Goal: Navigation & Orientation: Find specific page/section

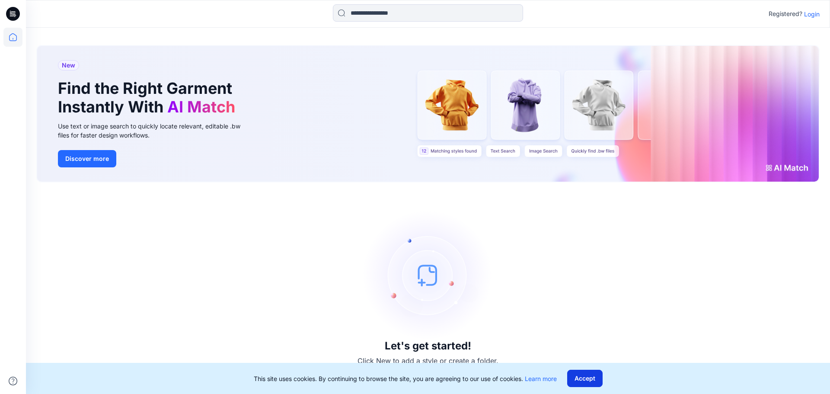
click at [581, 381] on button "Accept" at bounding box center [584, 377] width 35 height 17
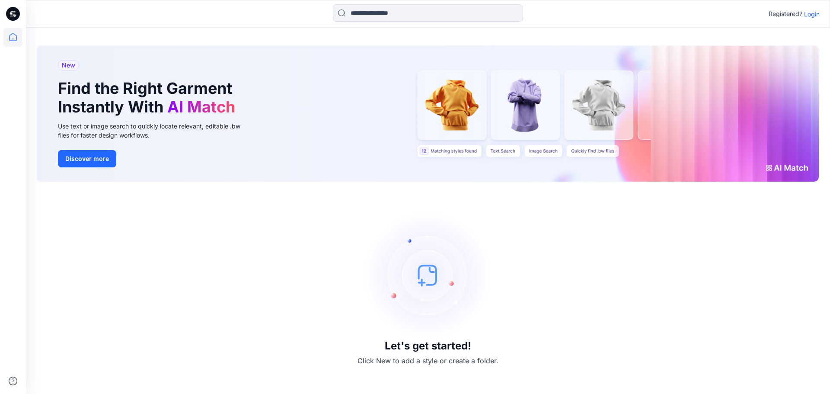
click at [432, 272] on img at bounding box center [428, 275] width 130 height 130
click at [12, 10] on icon at bounding box center [13, 14] width 14 height 14
click at [12, 36] on icon at bounding box center [12, 37] width 19 height 19
click at [807, 14] on p "Login" at bounding box center [812, 14] width 16 height 9
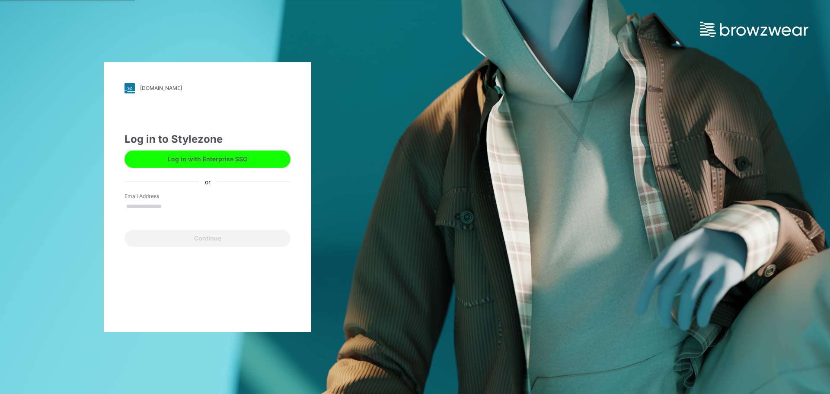
click at [185, 209] on input "Email Address" at bounding box center [207, 206] width 166 height 13
type input "**********"
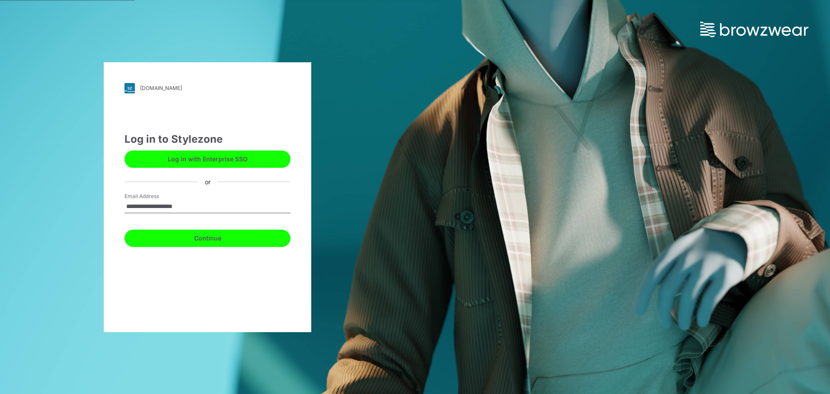
click at [180, 238] on button "Continue" at bounding box center [207, 237] width 166 height 17
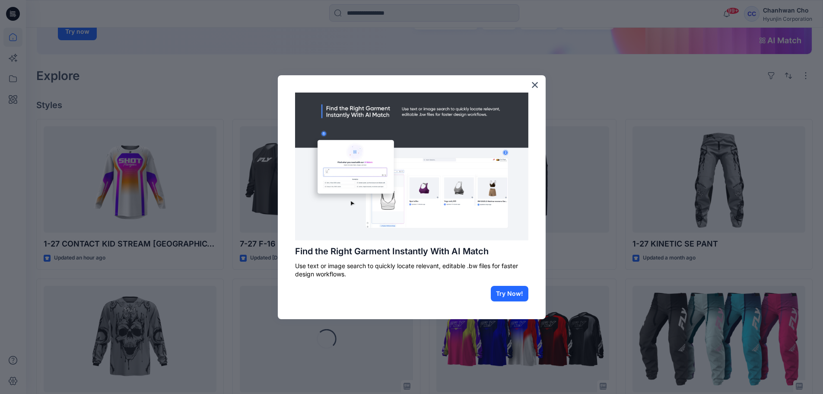
scroll to position [259, 0]
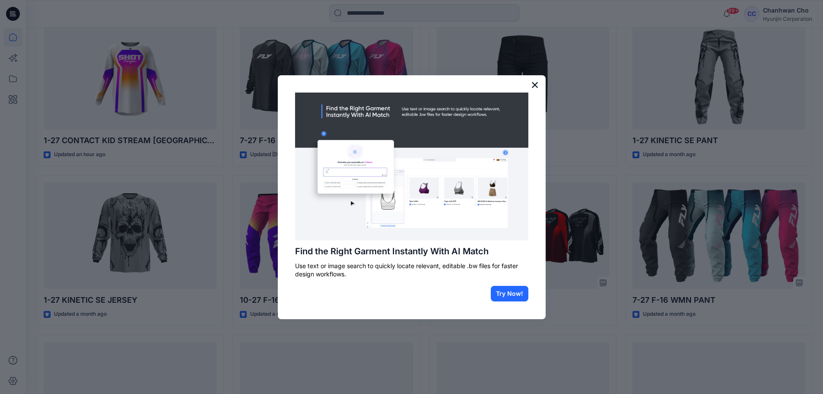
click at [535, 83] on button "×" at bounding box center [535, 85] width 8 height 14
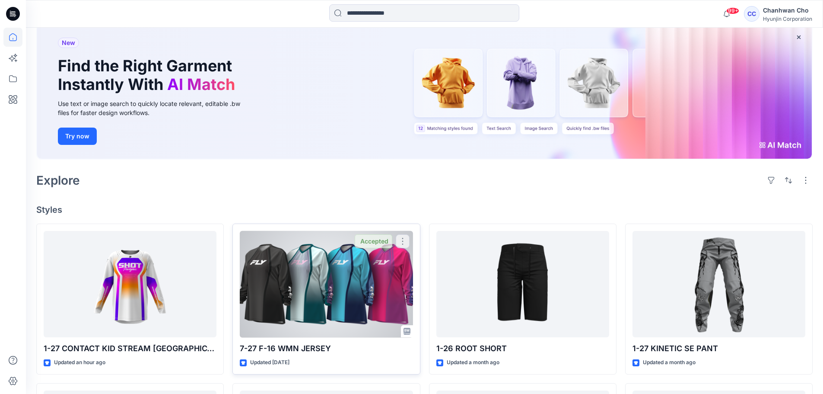
scroll to position [86, 0]
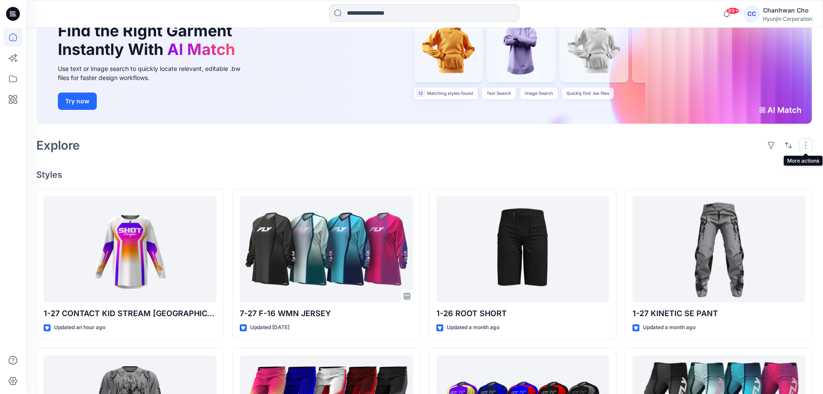
click at [802, 144] on button "button" at bounding box center [806, 145] width 14 height 14
click at [756, 181] on p "Folder View" at bounding box center [769, 183] width 54 height 10
click at [680, 172] on p "Compact" at bounding box center [694, 174] width 43 height 10
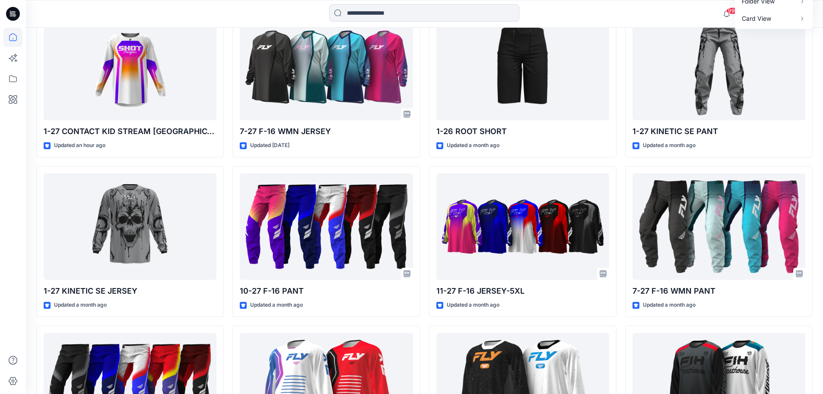
scroll to position [0, 0]
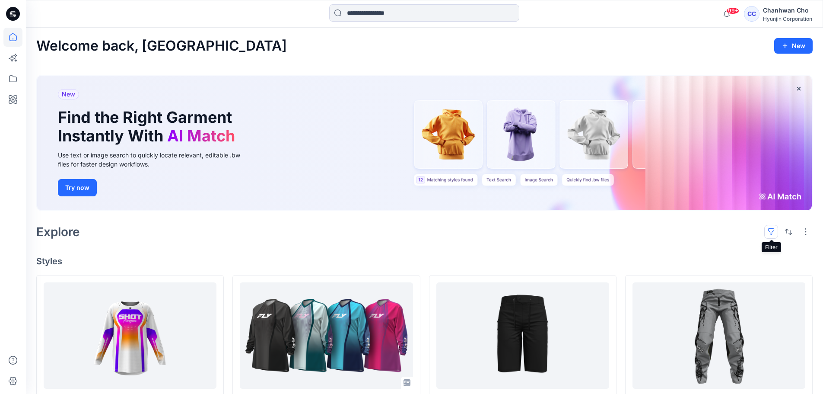
click at [769, 234] on button "button" at bounding box center [771, 232] width 14 height 14
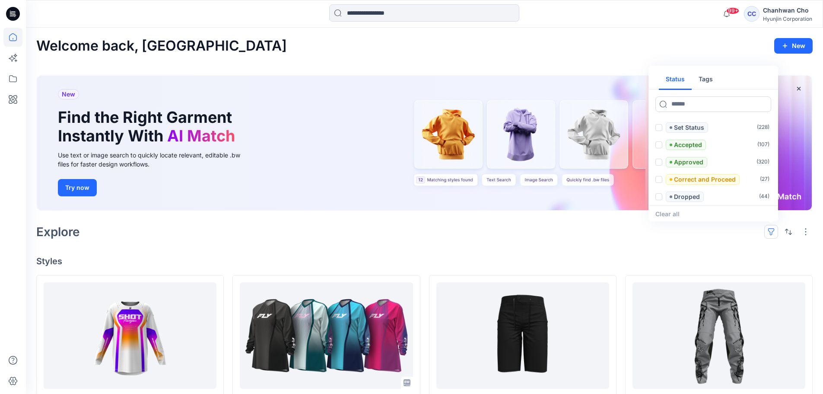
click at [768, 234] on button "button" at bounding box center [771, 232] width 14 height 14
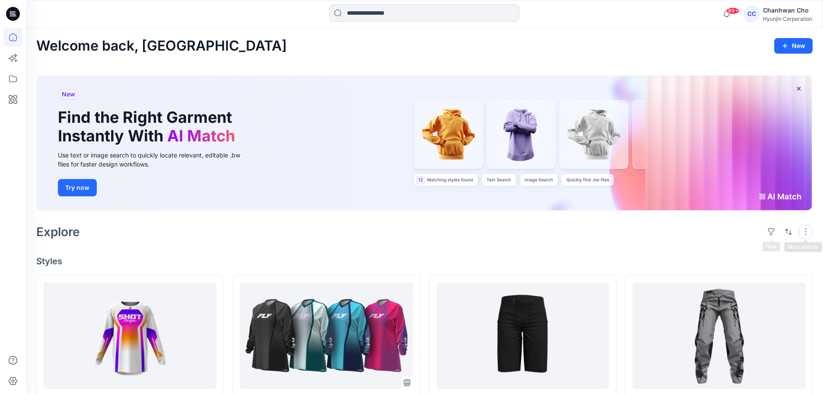
click at [808, 234] on button "button" at bounding box center [806, 232] width 14 height 14
click at [485, 231] on div "Explore Layout Grid Large Grid Folder View Compact Card Card View Card Info Tags" at bounding box center [424, 231] width 776 height 21
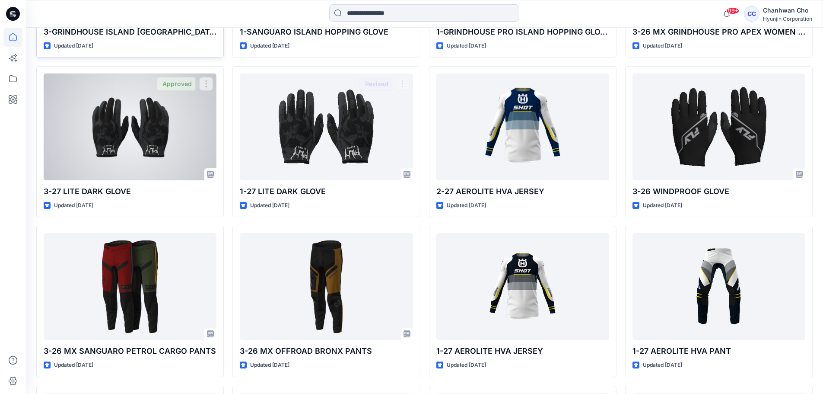
scroll to position [1372, 0]
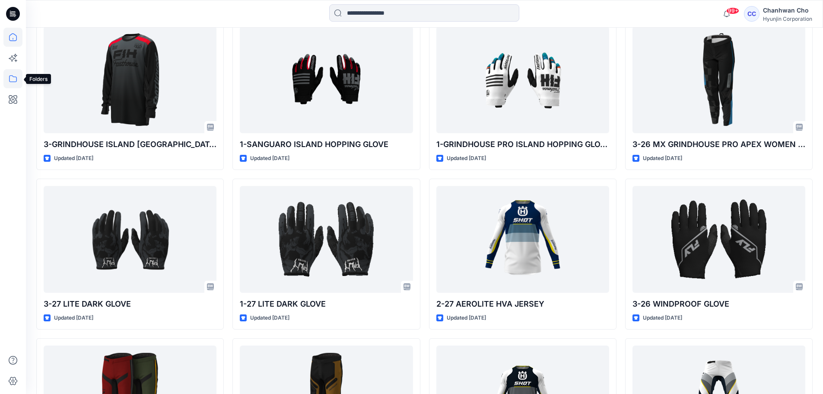
click at [12, 76] on icon at bounding box center [12, 78] width 19 height 19
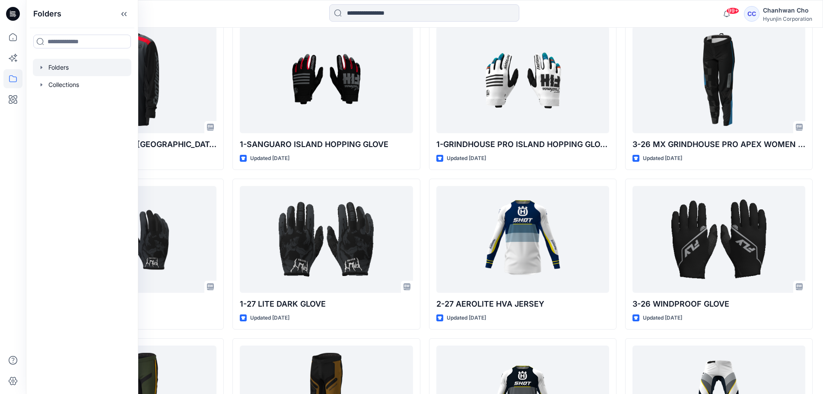
click at [62, 67] on div at bounding box center [82, 67] width 99 height 17
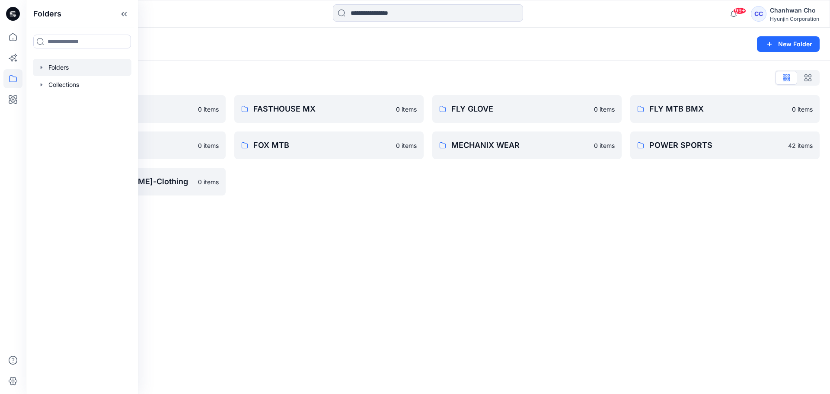
click at [379, 207] on div "Folders New Folder Folders List 0-HYUNJIN 0 items FLY MX 0 items 영업3팀-[PERSON_N…" at bounding box center [428, 211] width 804 height 366
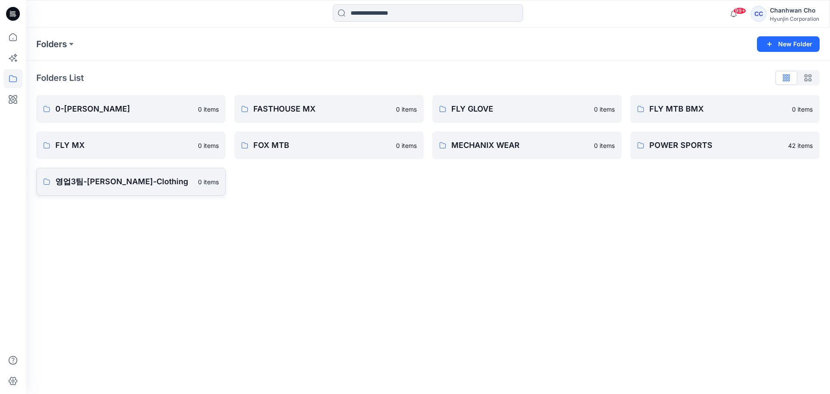
click at [157, 183] on p "영업3팀-[PERSON_NAME]-Clothing" at bounding box center [123, 181] width 137 height 12
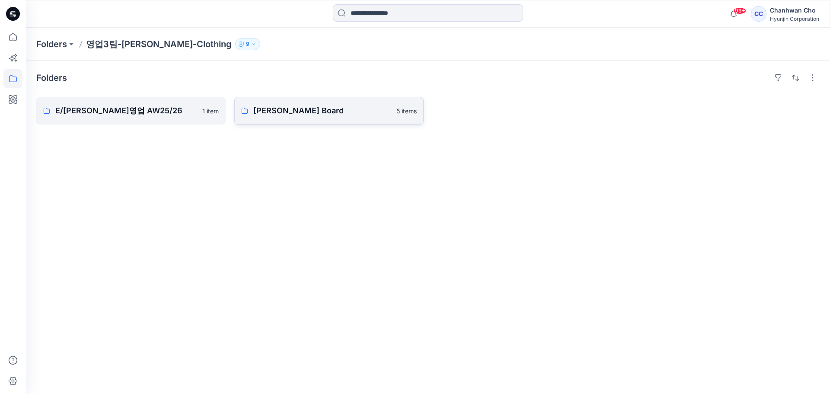
click at [284, 112] on p "[PERSON_NAME] Board" at bounding box center [322, 111] width 138 height 12
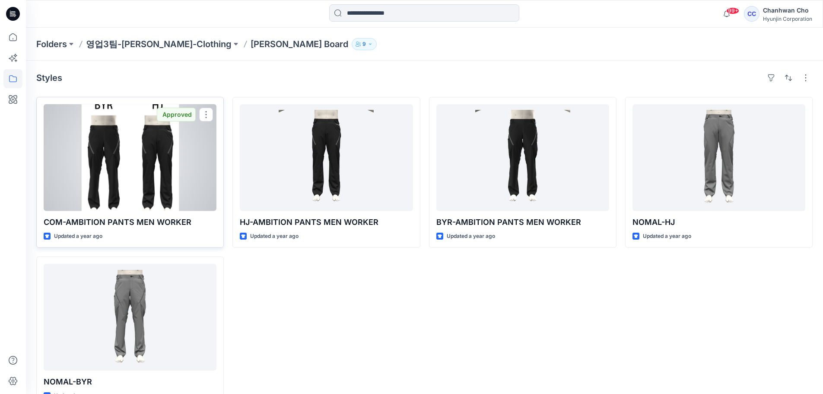
scroll to position [24, 0]
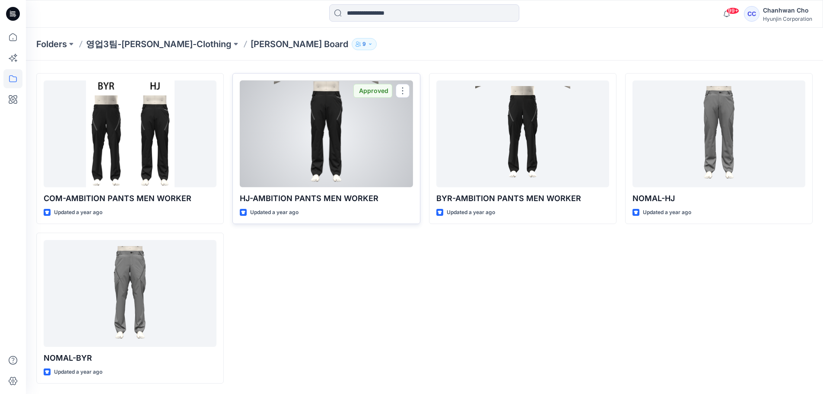
click at [333, 133] on div at bounding box center [326, 133] width 173 height 107
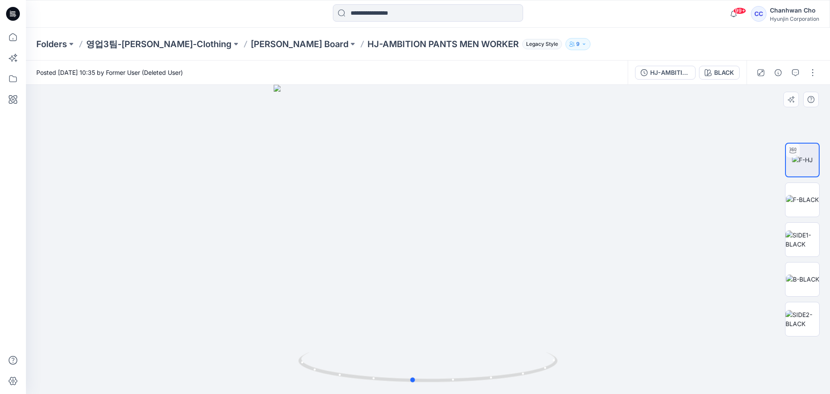
drag, startPoint x: 559, startPoint y: 213, endPoint x: 545, endPoint y: 221, distance: 16.8
click at [545, 221] on div at bounding box center [428, 239] width 804 height 309
drag, startPoint x: 576, startPoint y: 212, endPoint x: 572, endPoint y: 215, distance: 5.6
click at [590, 210] on div at bounding box center [428, 239] width 804 height 309
drag, startPoint x: 472, startPoint y: 237, endPoint x: 529, endPoint y: 237, distance: 57.5
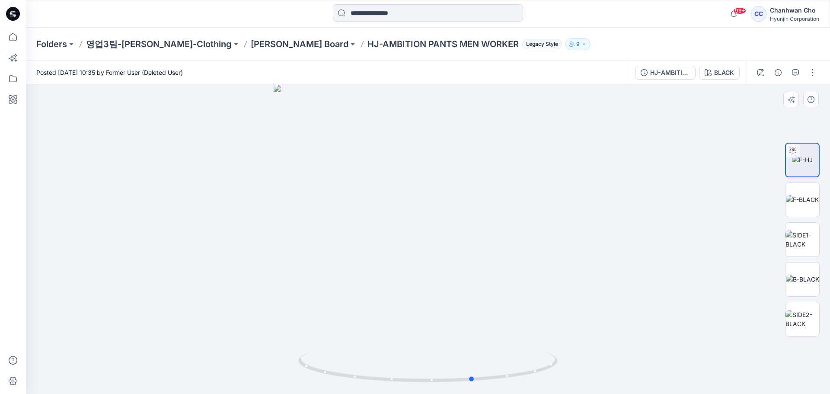
click at [519, 237] on div at bounding box center [428, 239] width 804 height 309
click at [794, 202] on img at bounding box center [801, 199] width 33 height 9
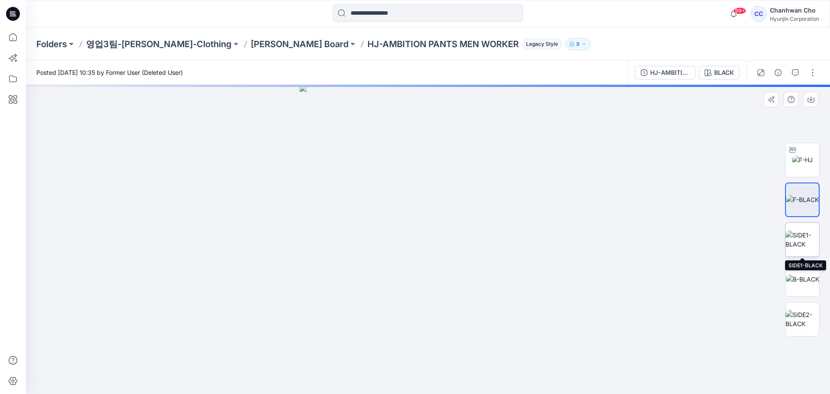
click at [799, 232] on img at bounding box center [802, 239] width 34 height 18
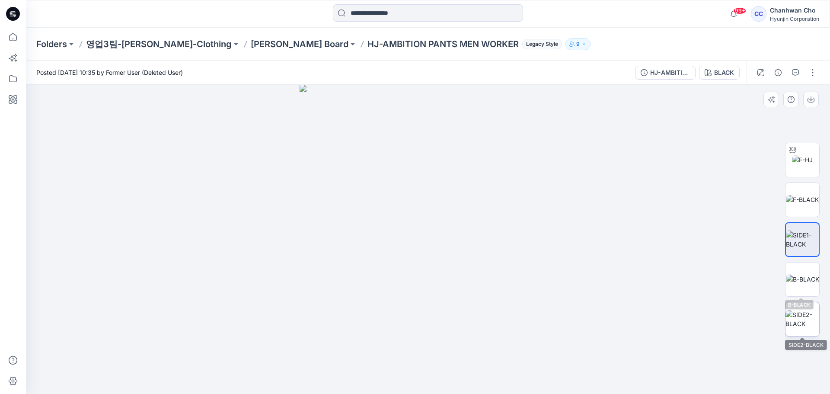
click at [802, 312] on img at bounding box center [802, 319] width 34 height 18
drag, startPoint x: 500, startPoint y: 238, endPoint x: 544, endPoint y: 240, distance: 44.5
click at [544, 240] on img at bounding box center [427, 239] width 257 height 309
click at [801, 155] on img at bounding box center [801, 159] width 21 height 9
